Goal: Transaction & Acquisition: Purchase product/service

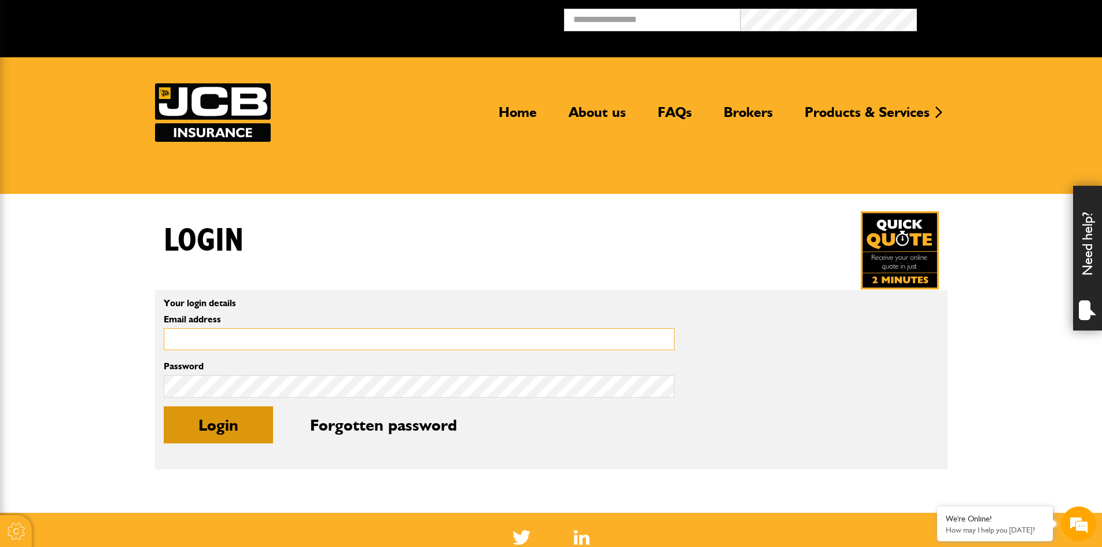
type input "**********"
click at [249, 424] on button "Login" at bounding box center [218, 424] width 109 height 37
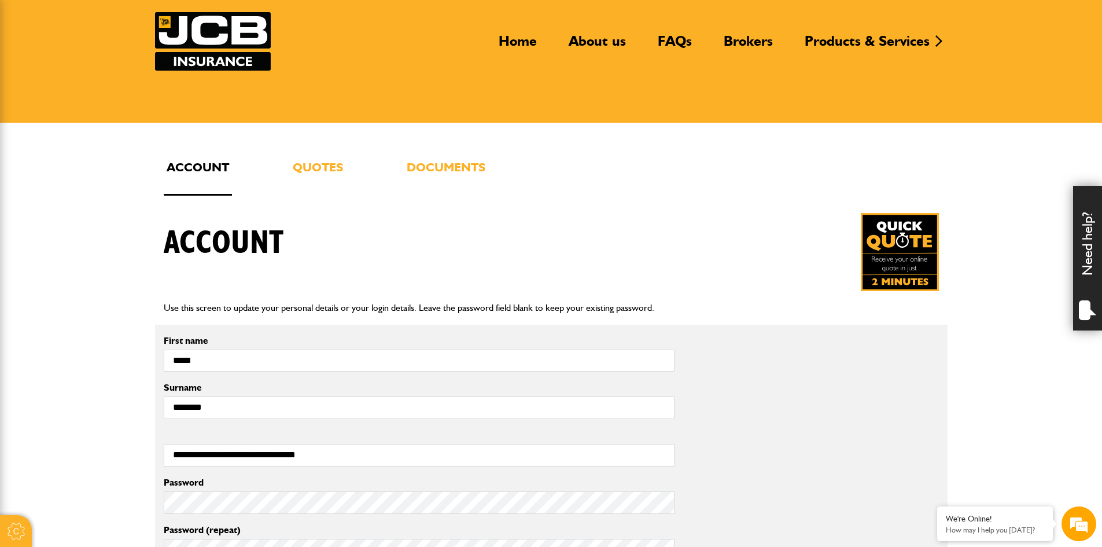
scroll to position [347, 0]
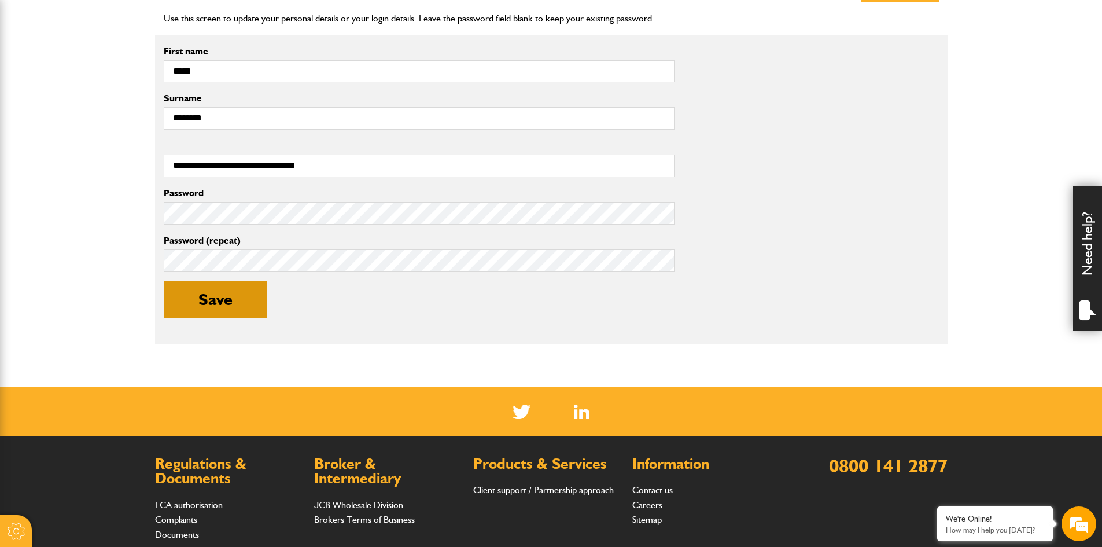
click at [226, 306] on button "Save" at bounding box center [216, 299] width 104 height 37
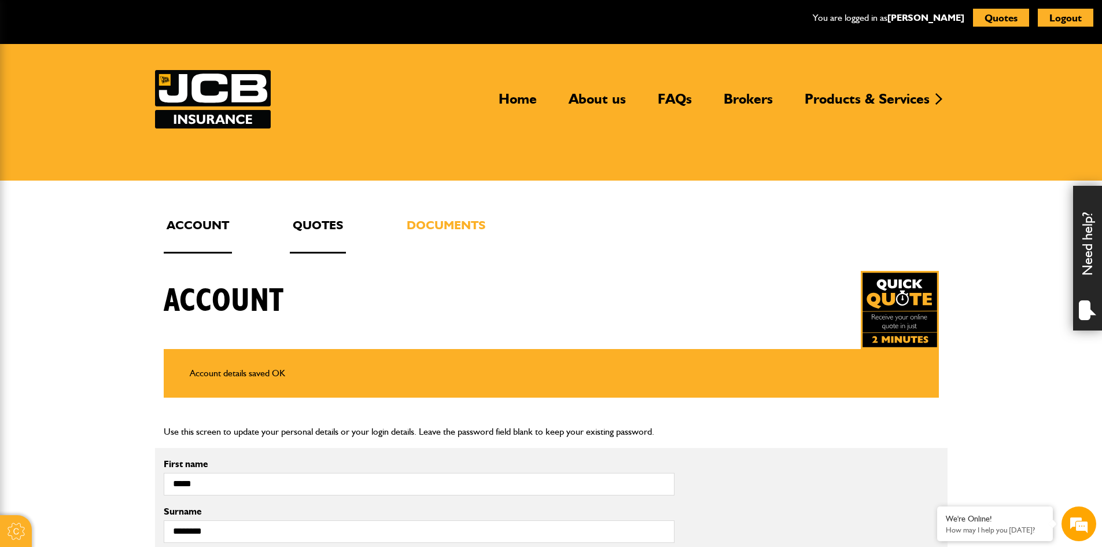
click at [313, 227] on link "Quotes" at bounding box center [318, 234] width 56 height 38
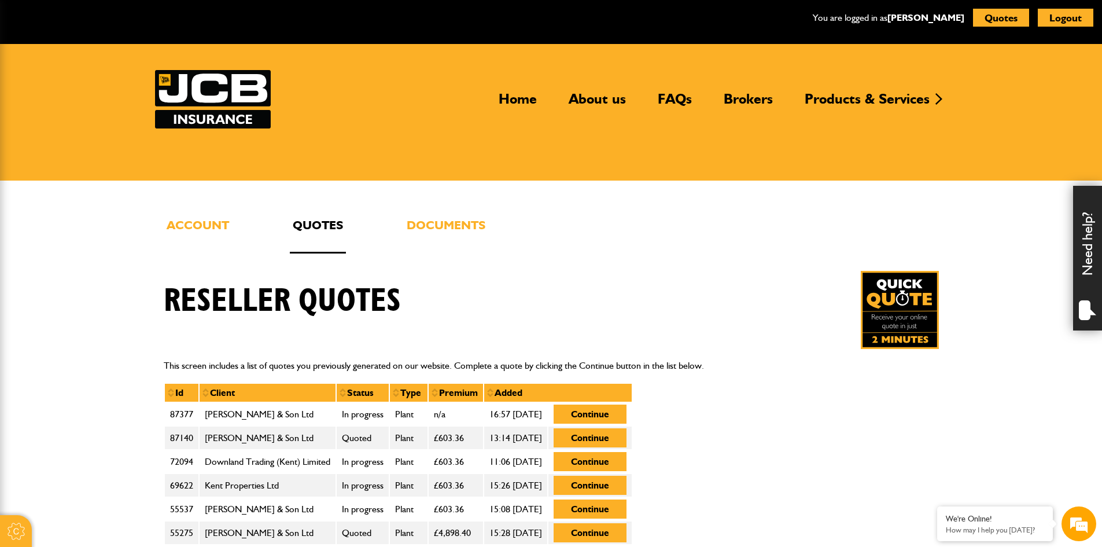
scroll to position [174, 0]
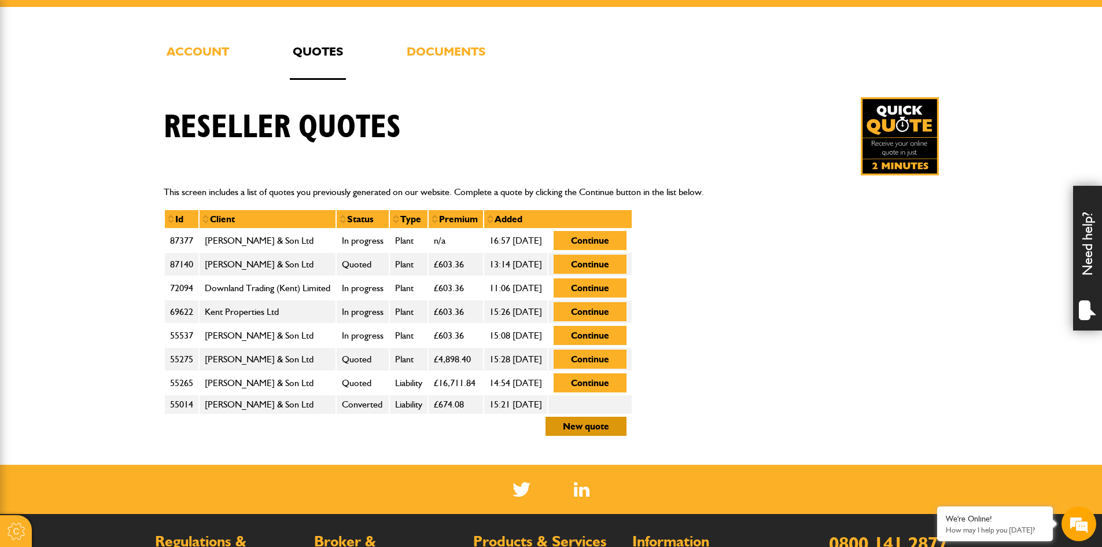
click at [626, 426] on button "New quote" at bounding box center [586, 426] width 81 height 19
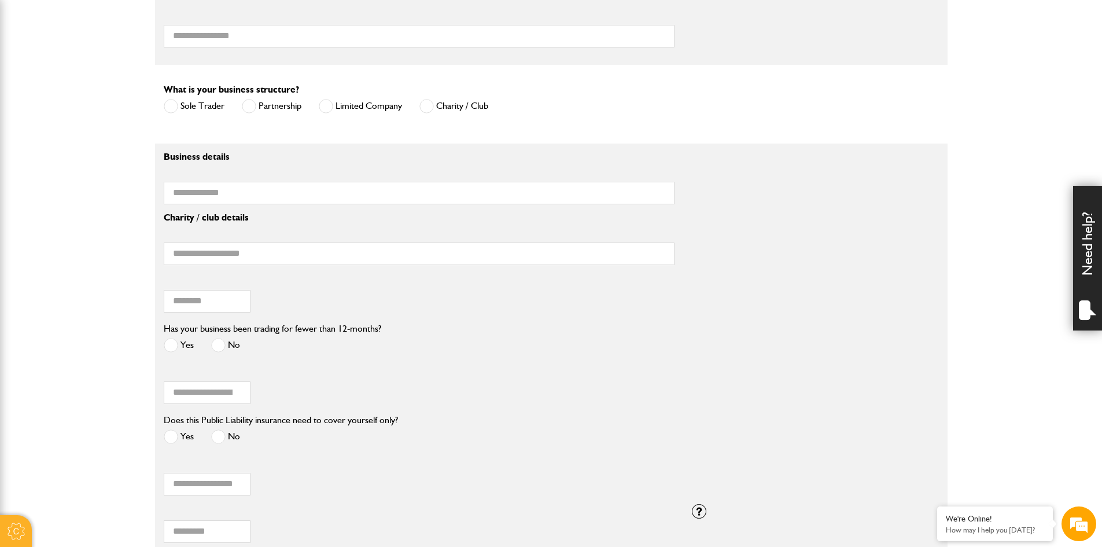
scroll to position [521, 0]
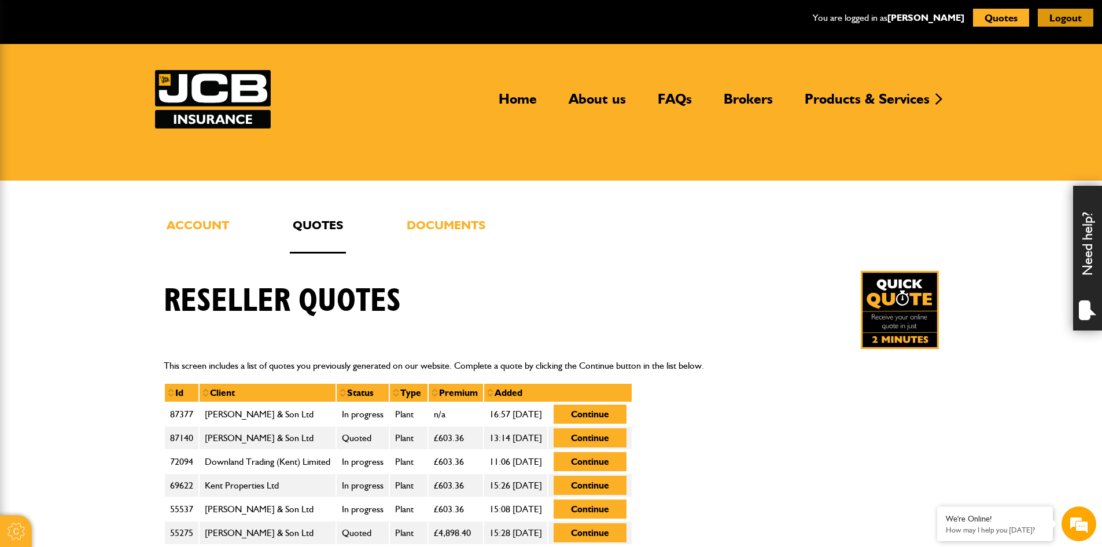
click at [1090, 18] on button "Logout" at bounding box center [1066, 18] width 56 height 18
